Goal: Information Seeking & Learning: Learn about a topic

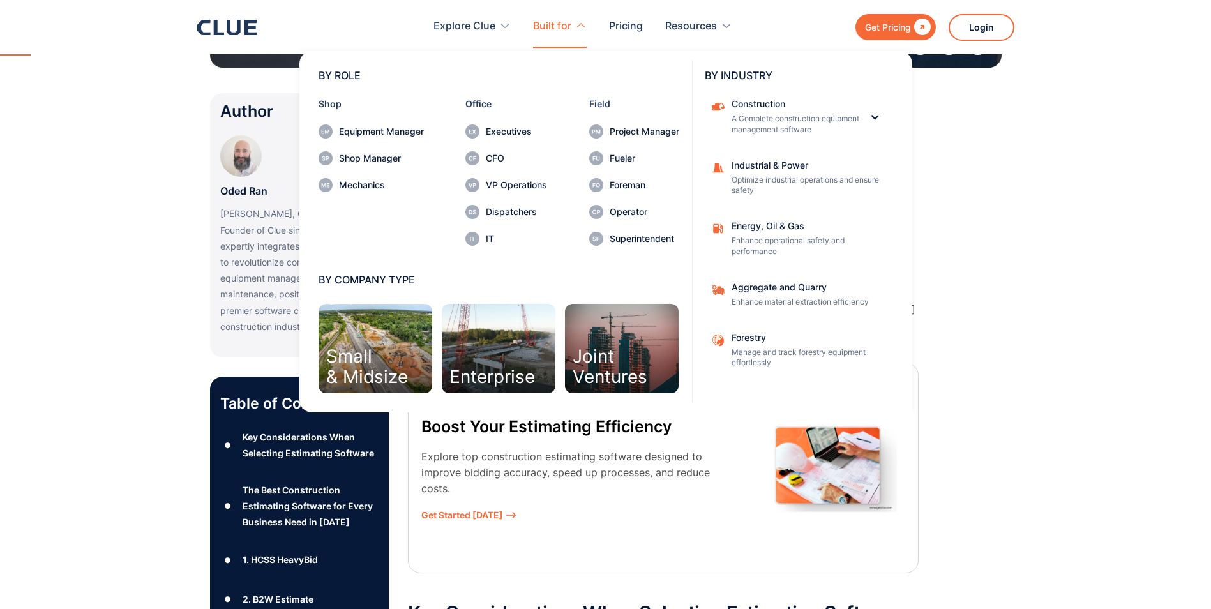
scroll to position [344, 0]
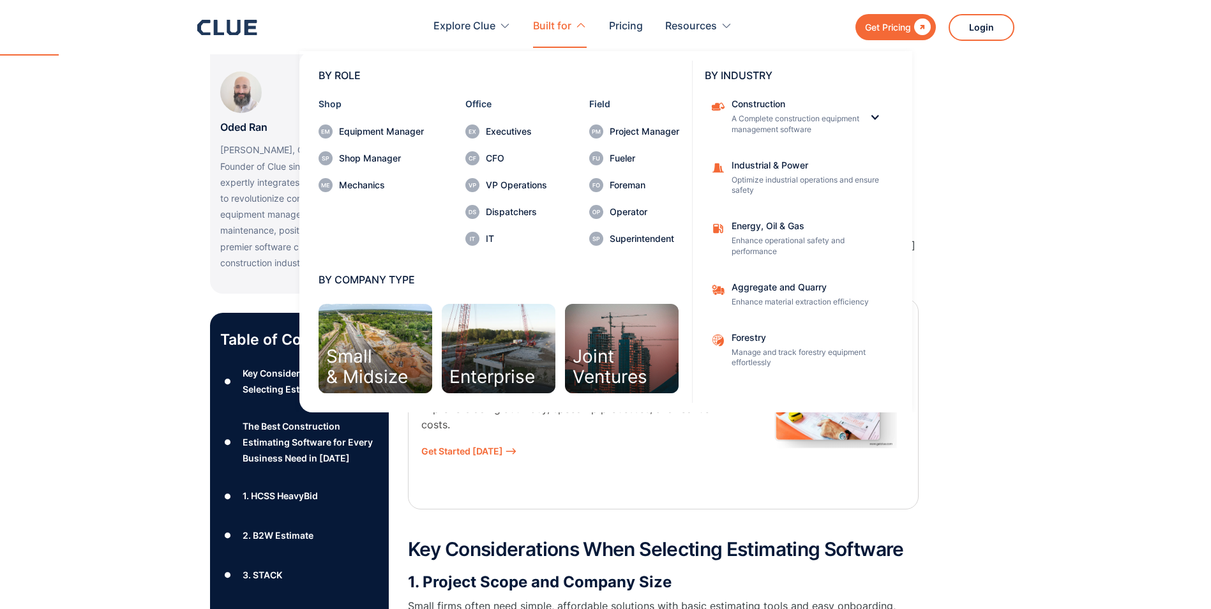
click at [1005, 248] on nav "BY ROLE Shop Equipment Manager Shop Manager Mechanics Office Executives CFO VP …" at bounding box center [605, 230] width 817 height 365
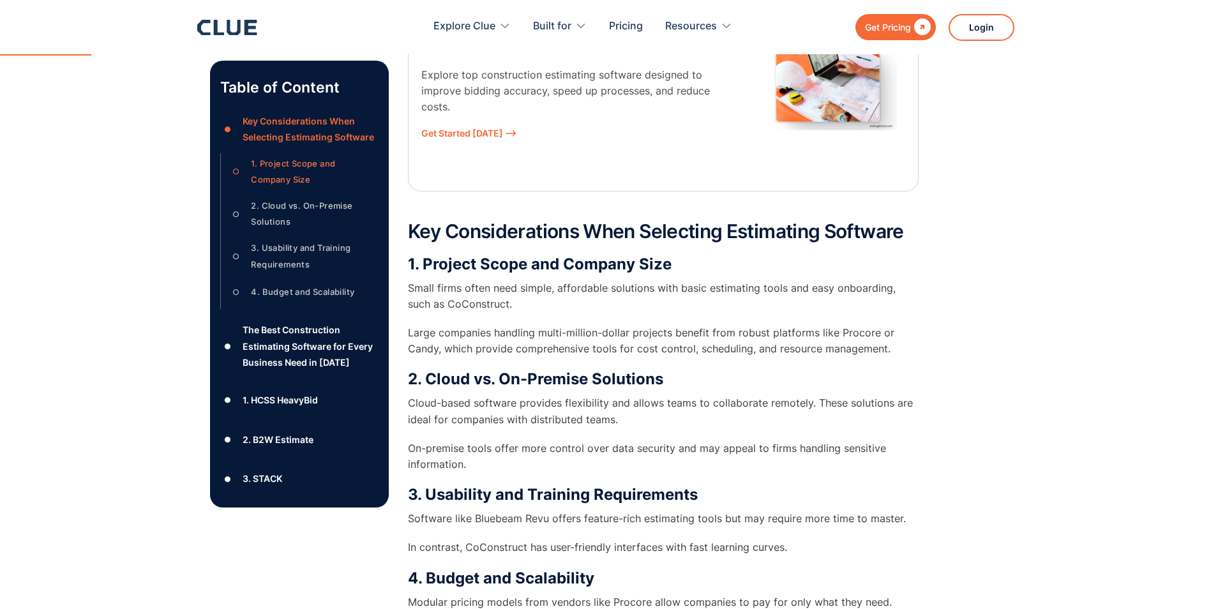
scroll to position [663, 0]
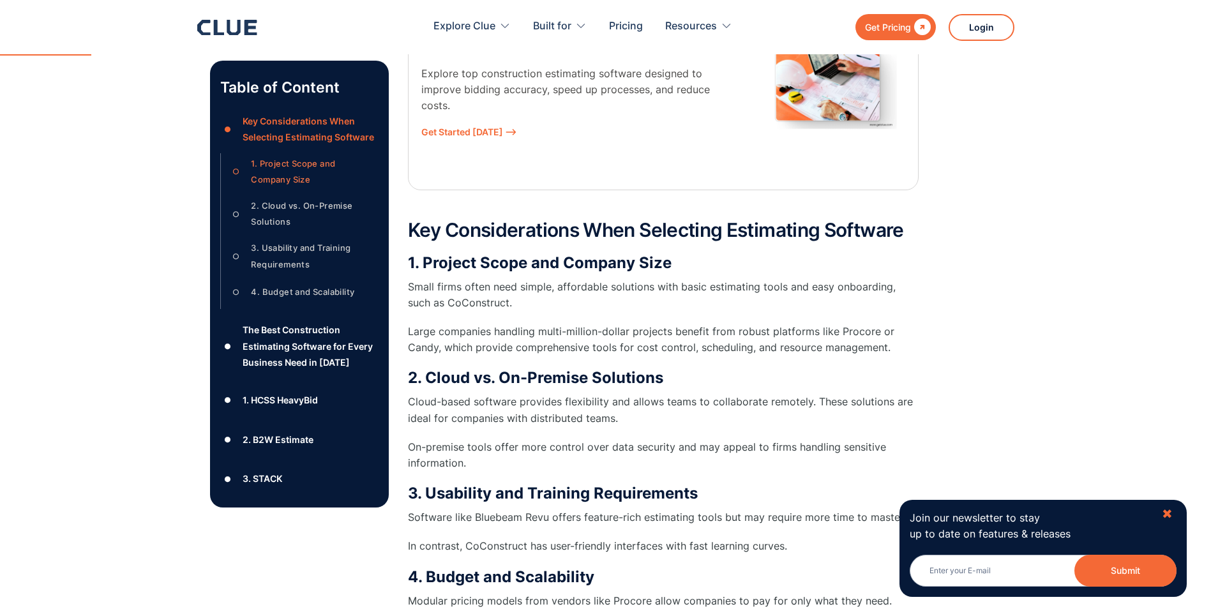
click at [1171, 515] on div "✖" at bounding box center [1167, 514] width 11 height 16
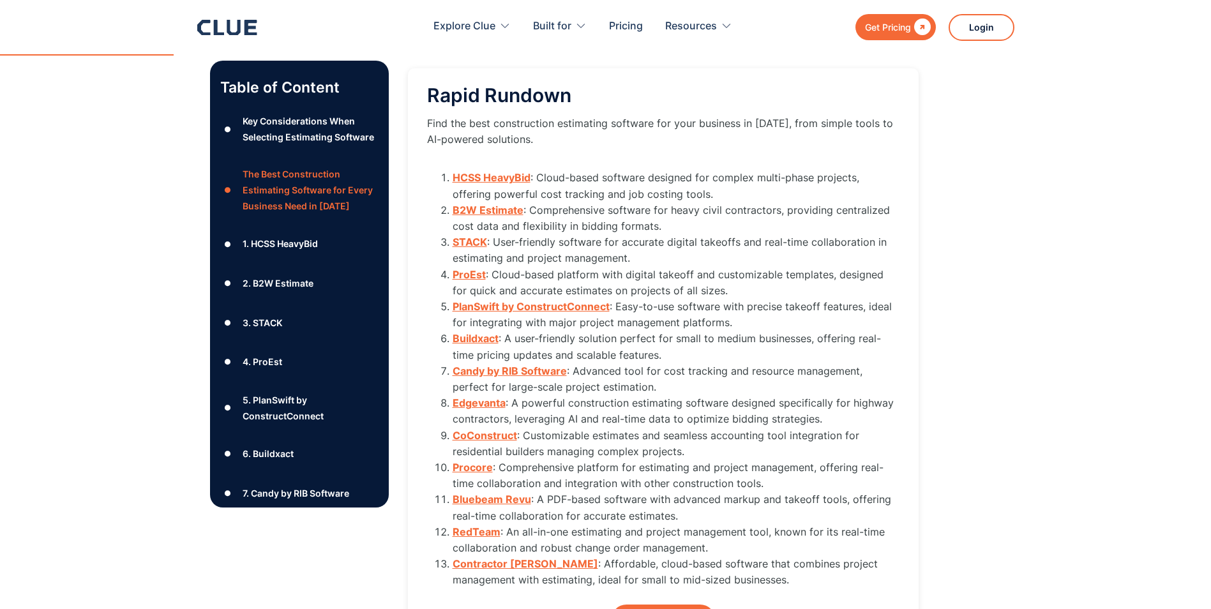
scroll to position [1429, 0]
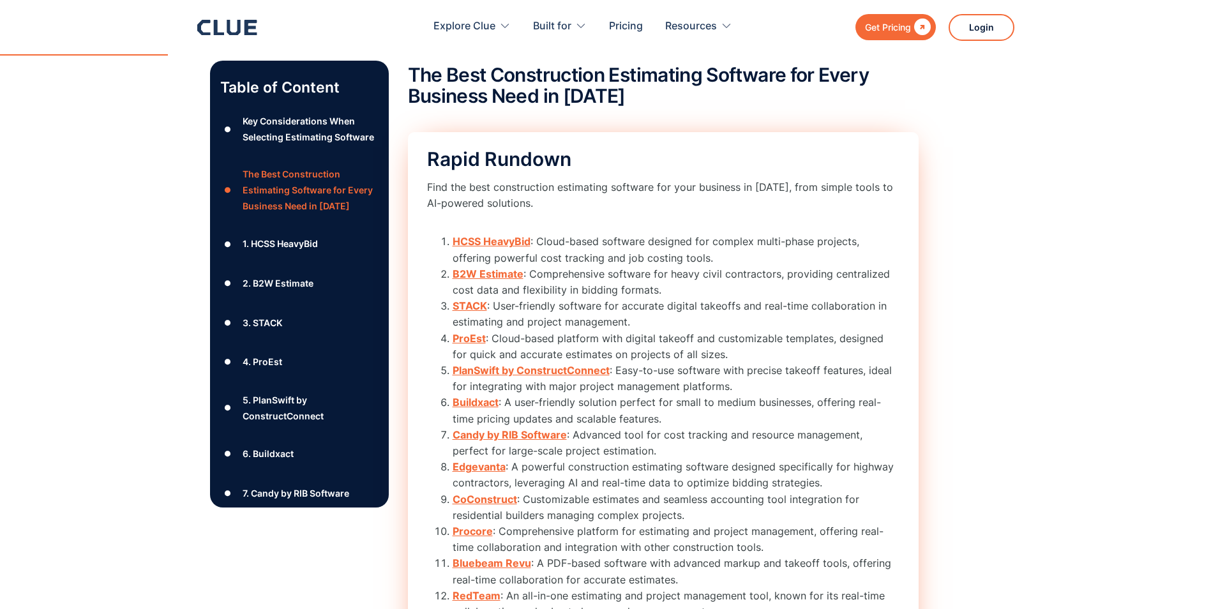
click at [465, 303] on strong "STACK" at bounding box center [470, 305] width 34 height 13
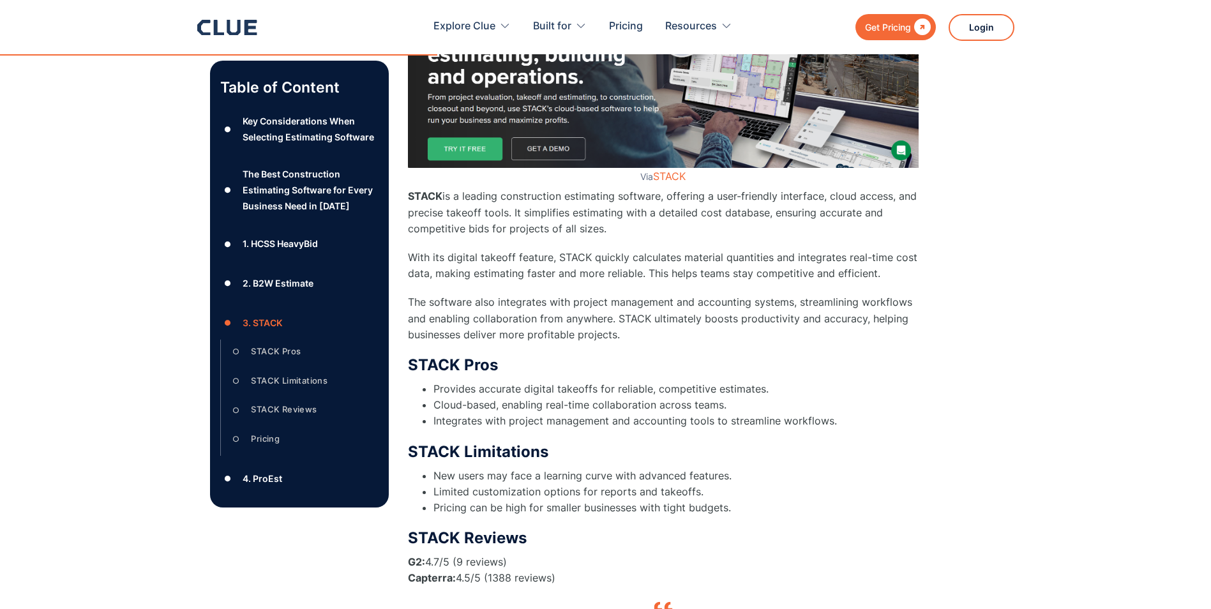
scroll to position [4272, 0]
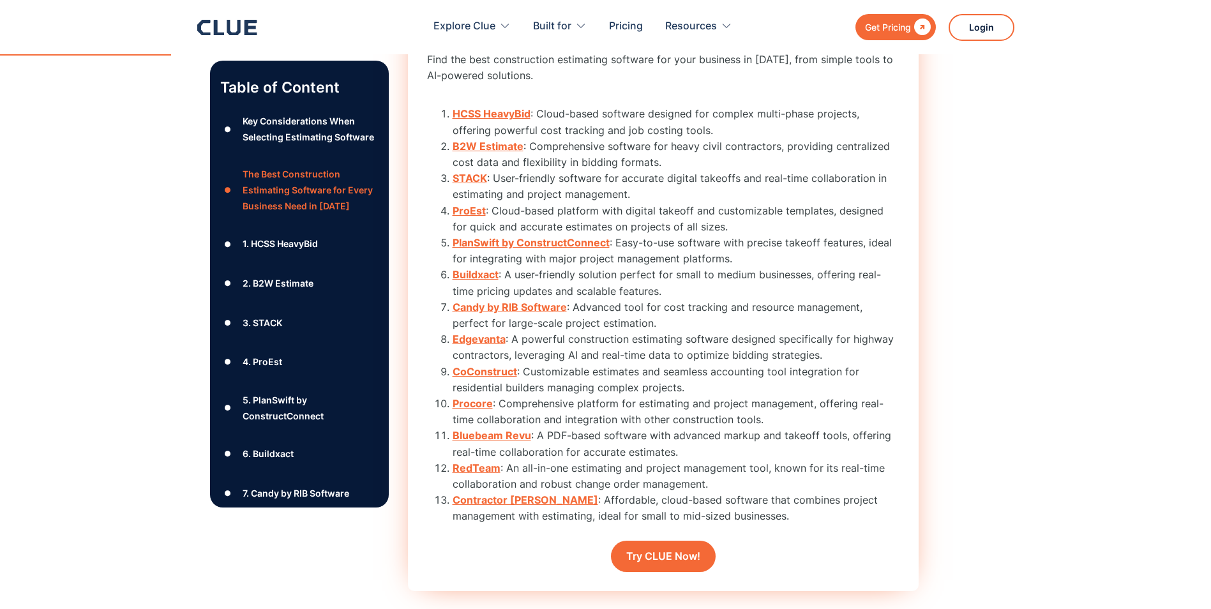
scroll to position [1493, 0]
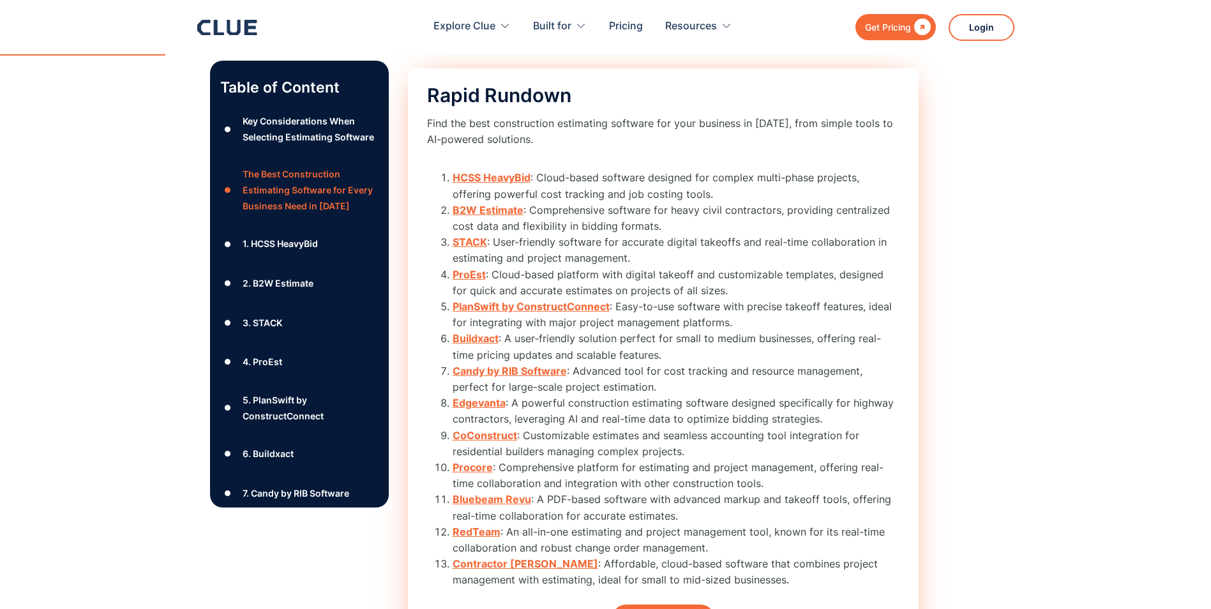
click at [480, 276] on strong "ProEst" at bounding box center [469, 274] width 33 height 13
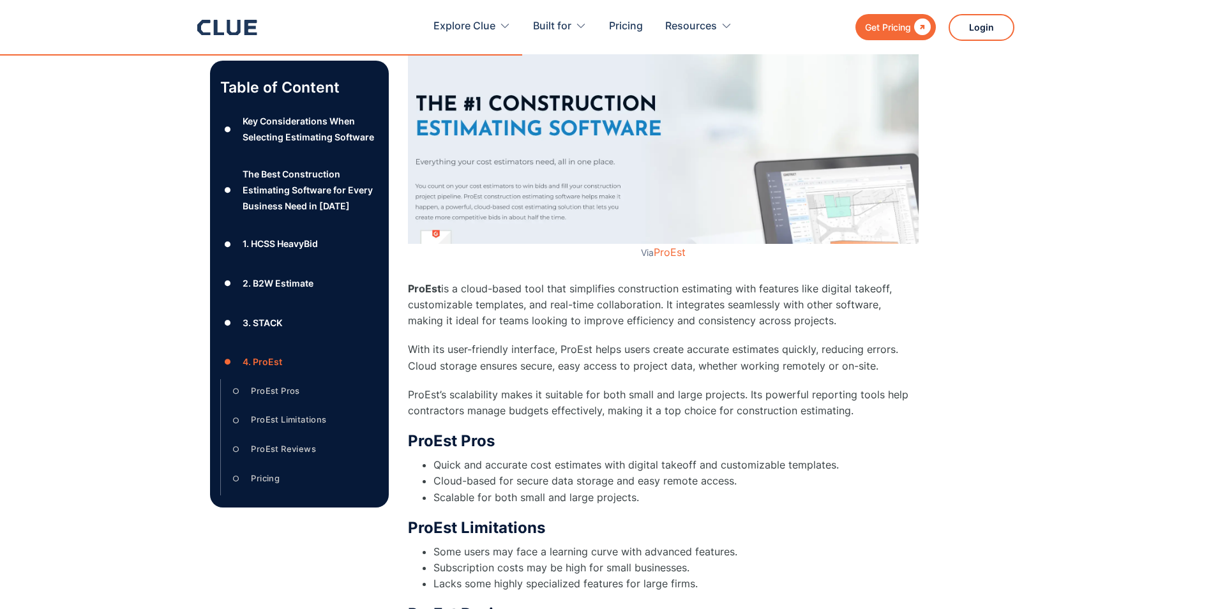
scroll to position [5294, 0]
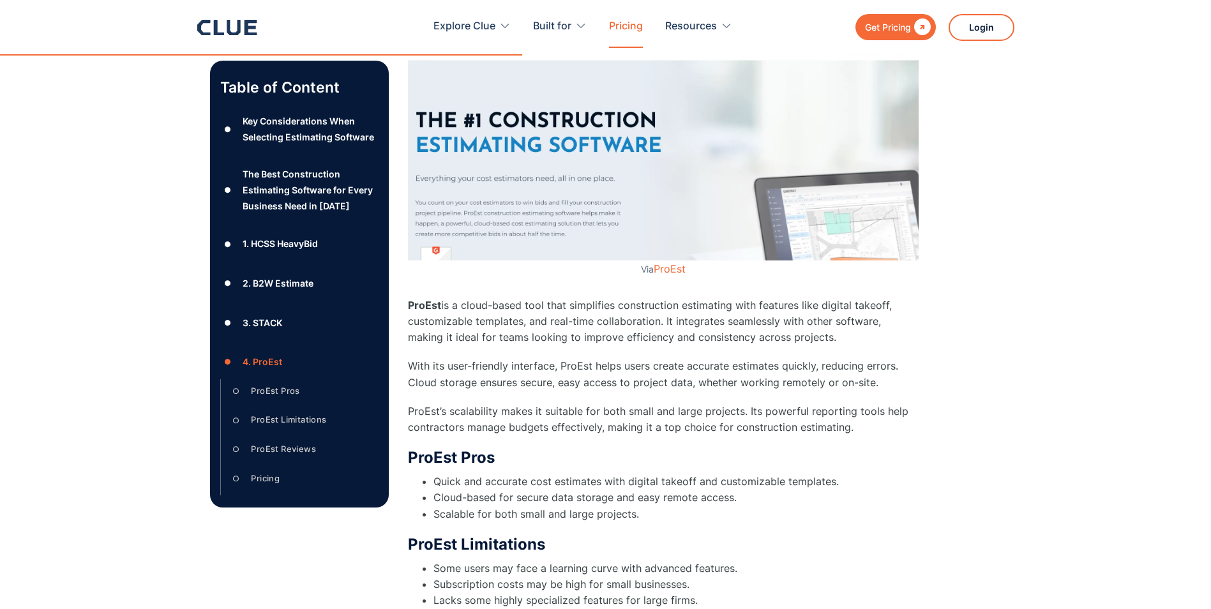
click at [628, 23] on link "Pricing" at bounding box center [626, 26] width 34 height 40
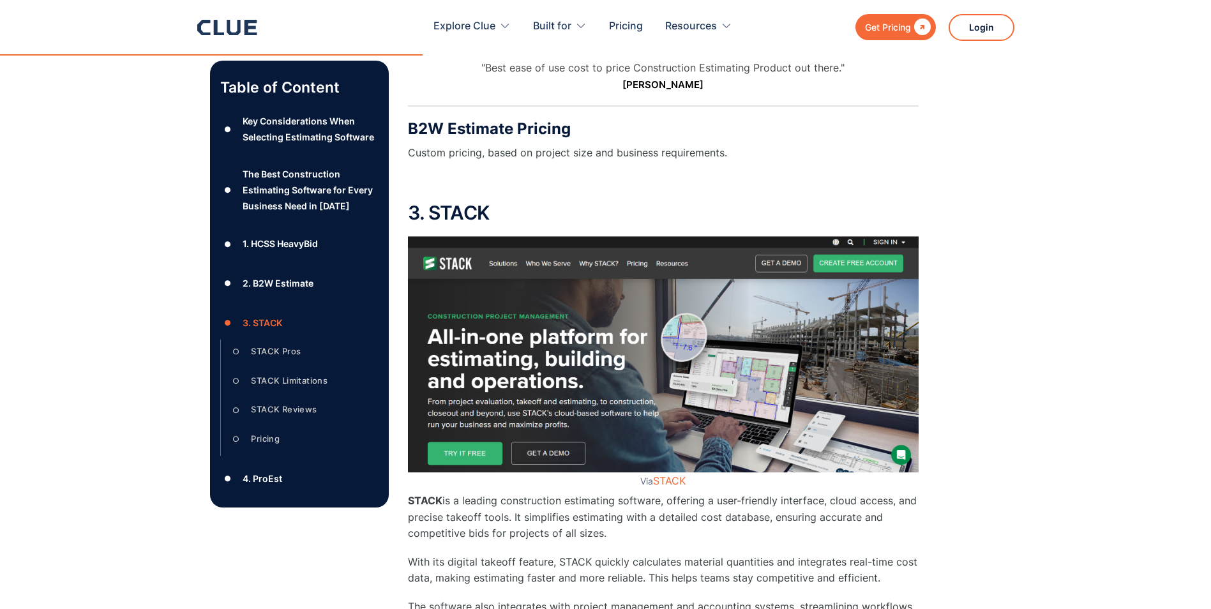
scroll to position [4181, 0]
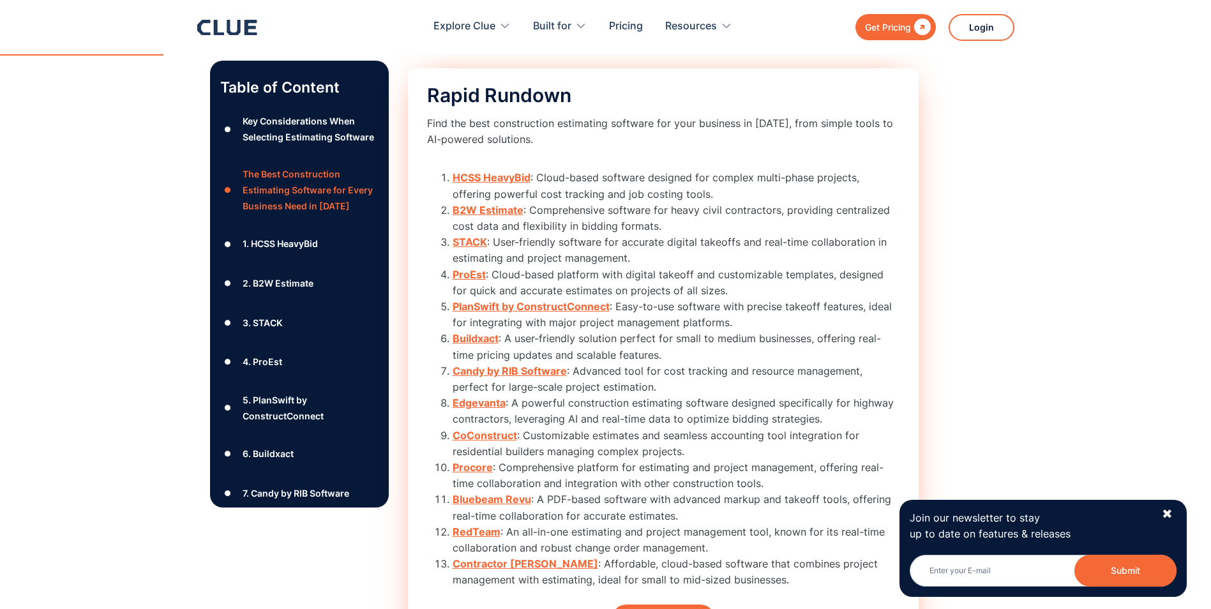
scroll to position [1557, 0]
